Goal: Information Seeking & Learning: Learn about a topic

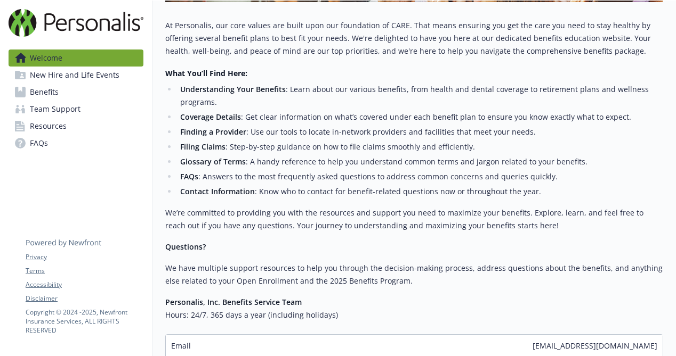
scroll to position [398, 0]
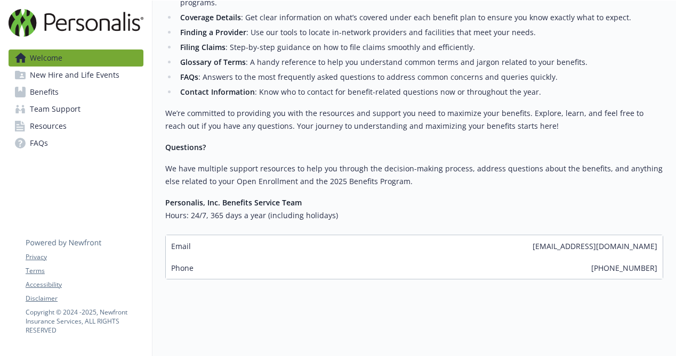
click at [107, 73] on span "New Hire and Life Events" at bounding box center [75, 75] width 90 height 17
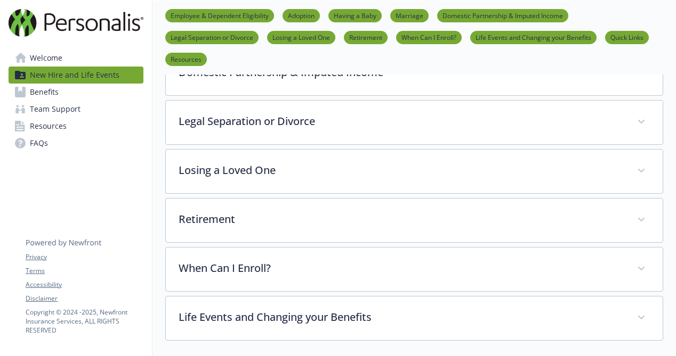
click at [37, 93] on span "Benefits" at bounding box center [44, 92] width 29 height 17
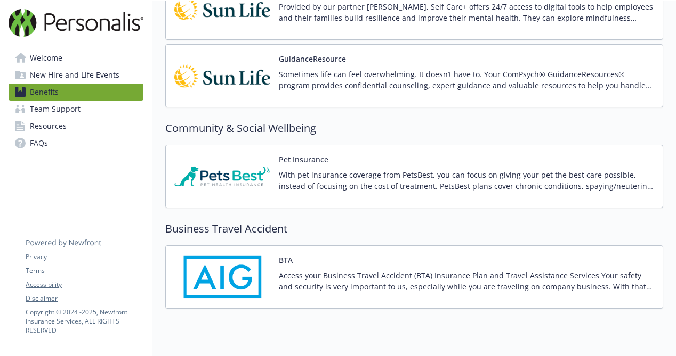
scroll to position [1858, 0]
